Goal: Information Seeking & Learning: Learn about a topic

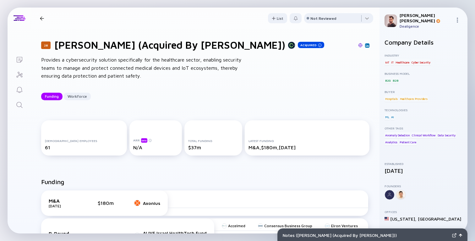
click at [174, 69] on div "Provides a cybersecurity solution specifically for the healthcare sector, enabl…" at bounding box center [141, 68] width 201 height 24
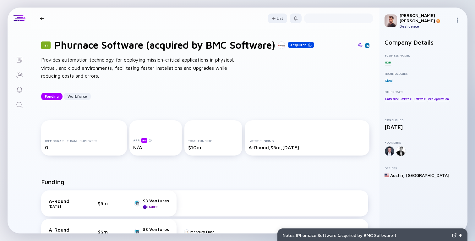
click at [362, 46] on img at bounding box center [360, 45] width 4 height 4
click at [368, 47] on link at bounding box center [367, 45] width 4 height 4
click at [309, 79] on div "81 Phurnace Software (acquired by BMC Software) Acquired Provides automation te…" at bounding box center [205, 69] width 348 height 81
